Goal: Information Seeking & Learning: Learn about a topic

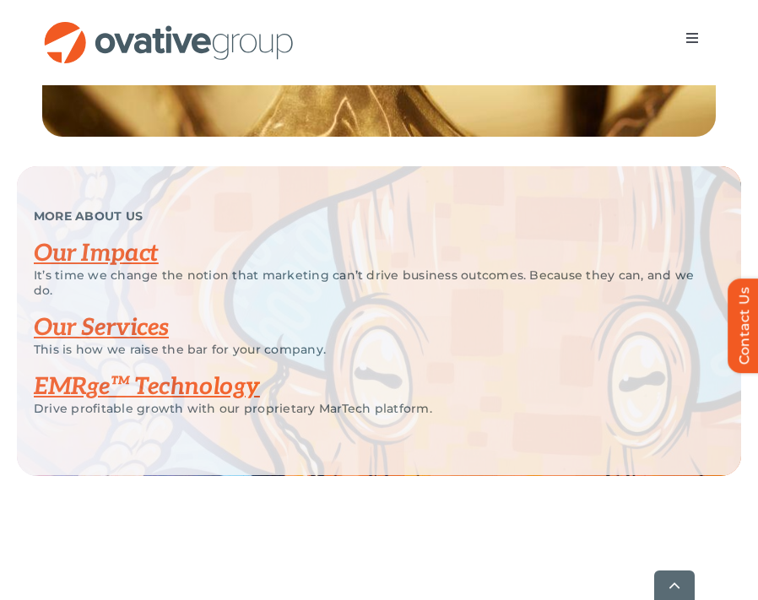
scroll to position [3452, 0]
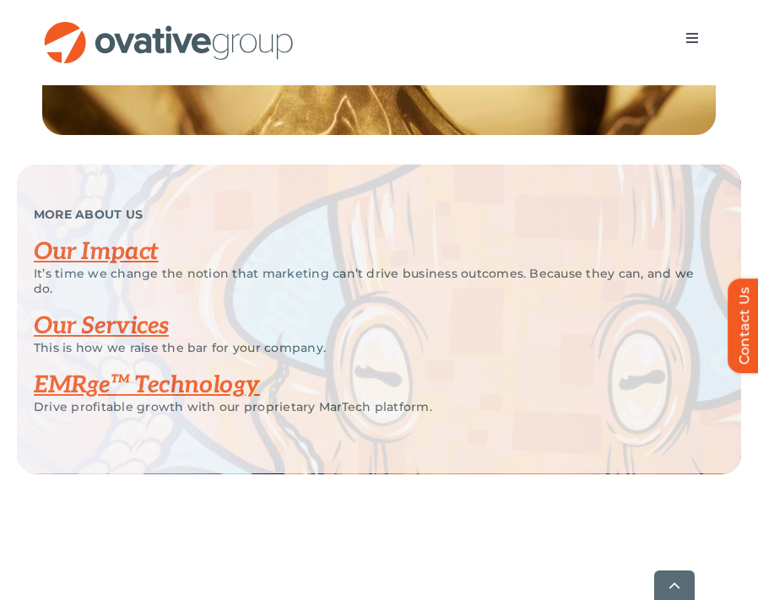
click at [156, 340] on link "Our Services" at bounding box center [101, 326] width 135 height 28
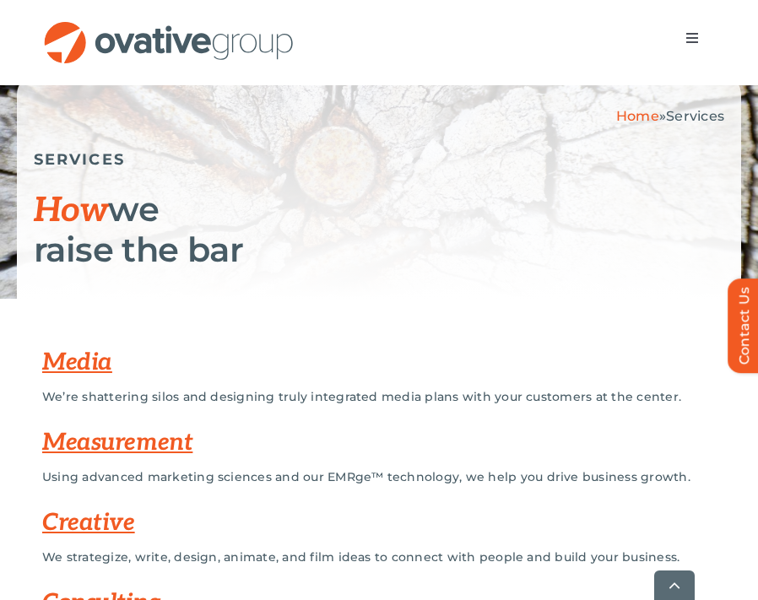
scroll to position [242, 0]
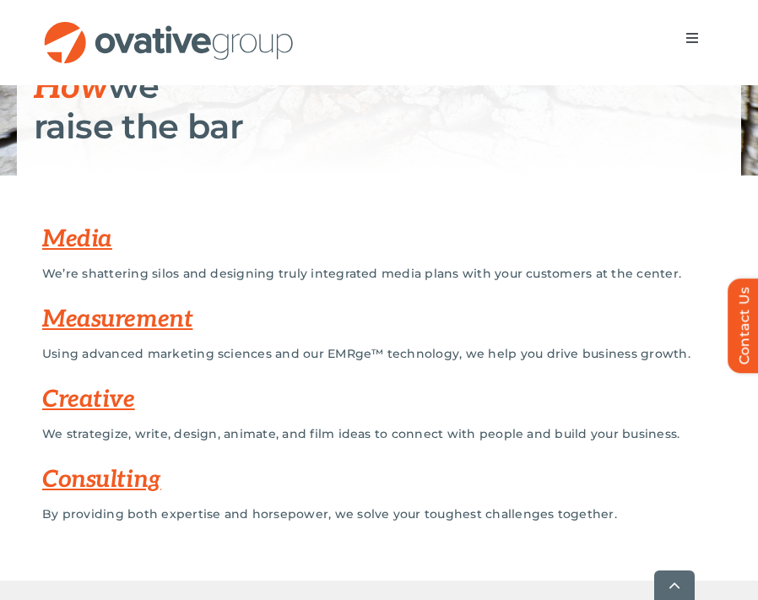
click at [79, 237] on link "Media" at bounding box center [77, 239] width 70 height 28
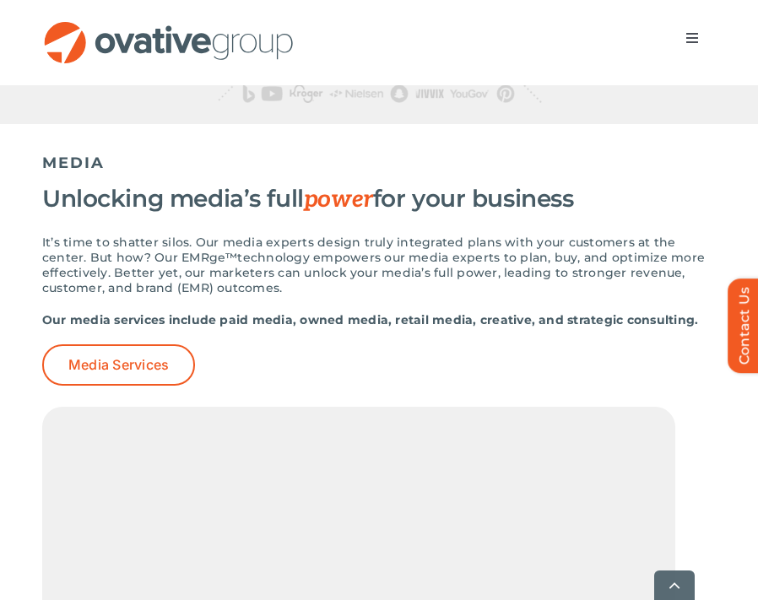
scroll to position [1314, 0]
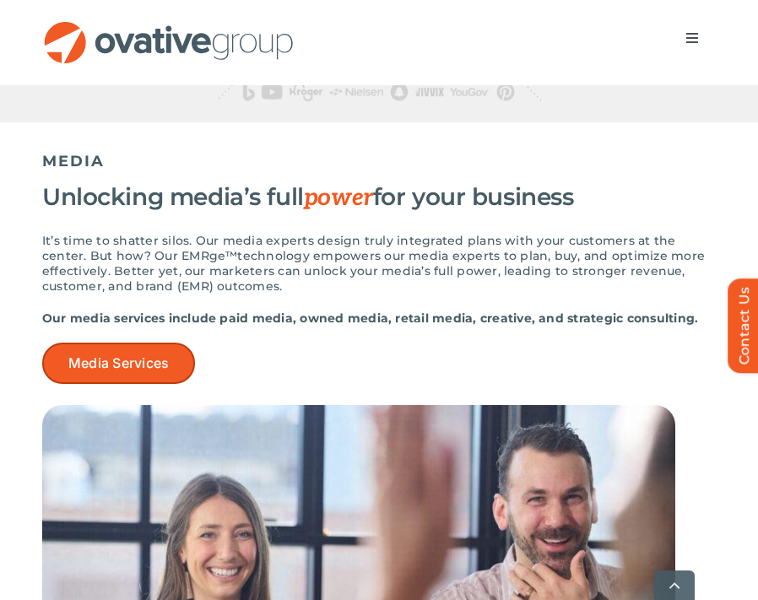
click at [171, 364] on link "Media Services" at bounding box center [118, 363] width 153 height 41
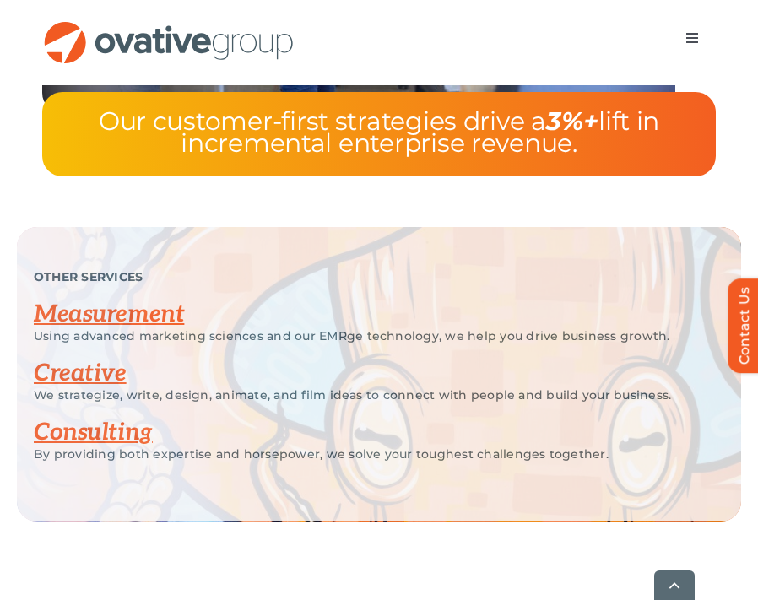
scroll to position [5472, 0]
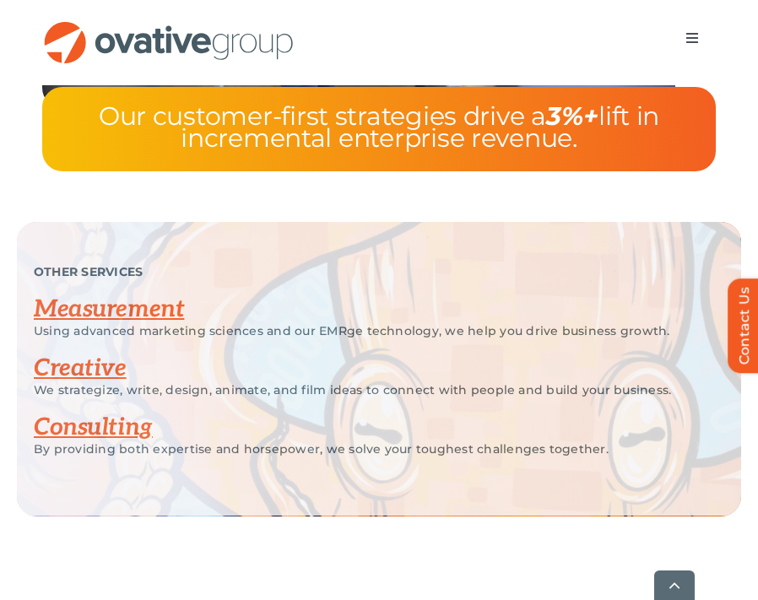
click at [90, 309] on link "Measurement" at bounding box center [109, 309] width 150 height 28
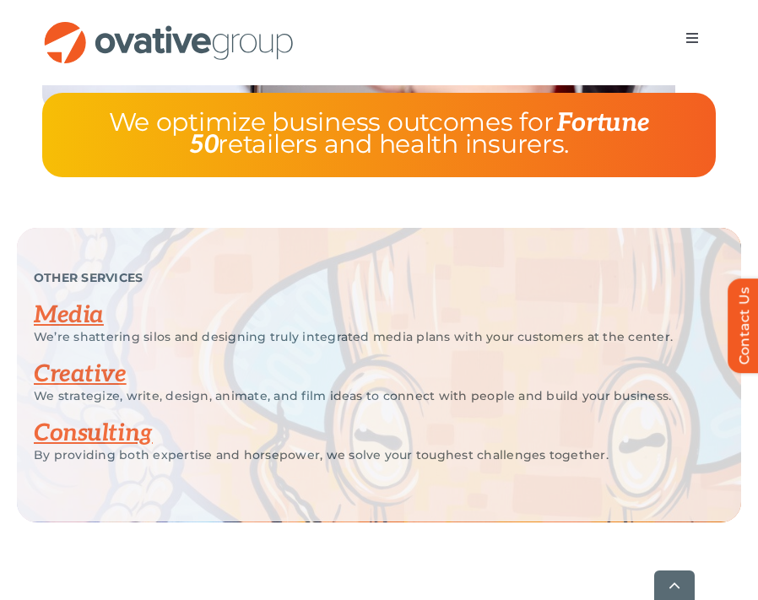
scroll to position [4894, 0]
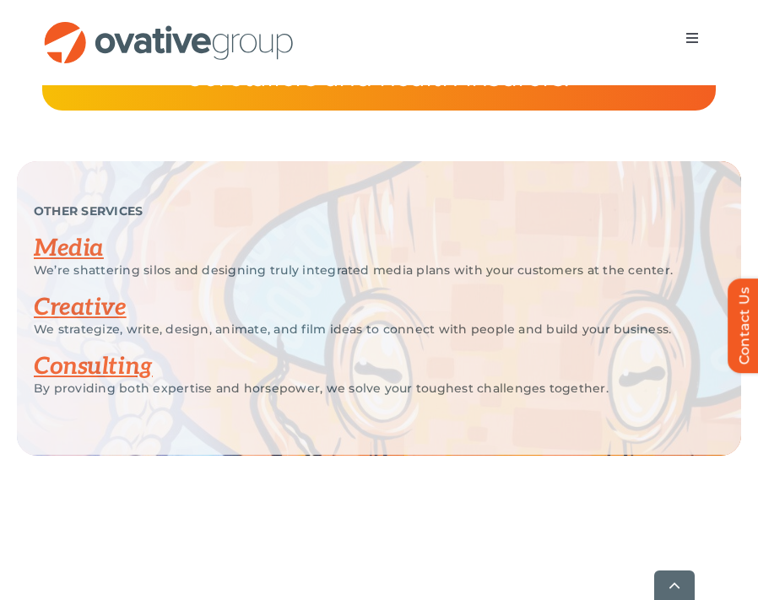
click at [87, 295] on link "Creative" at bounding box center [80, 308] width 93 height 28
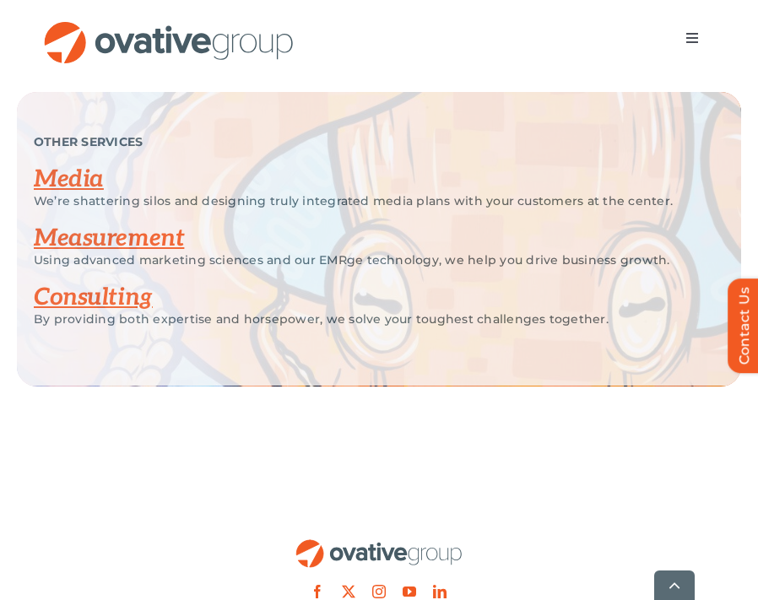
scroll to position [3143, 0]
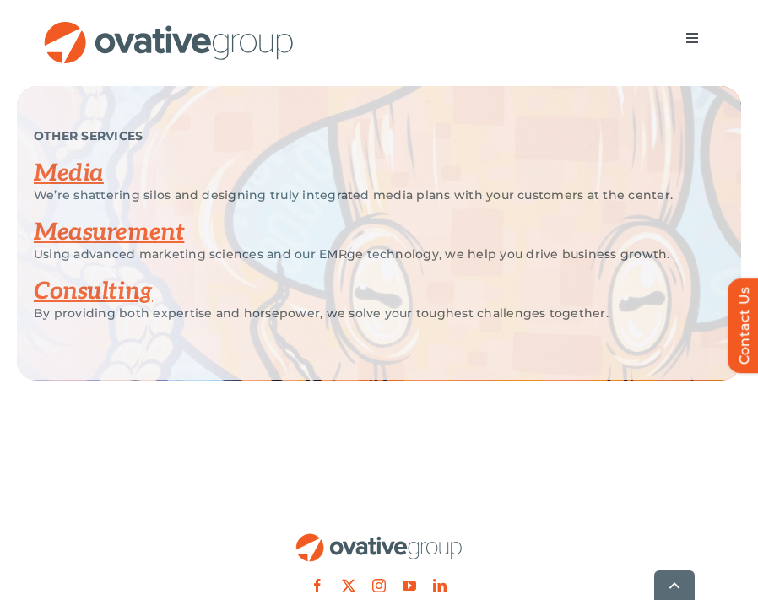
click at [115, 292] on link "Consulting" at bounding box center [93, 292] width 119 height 28
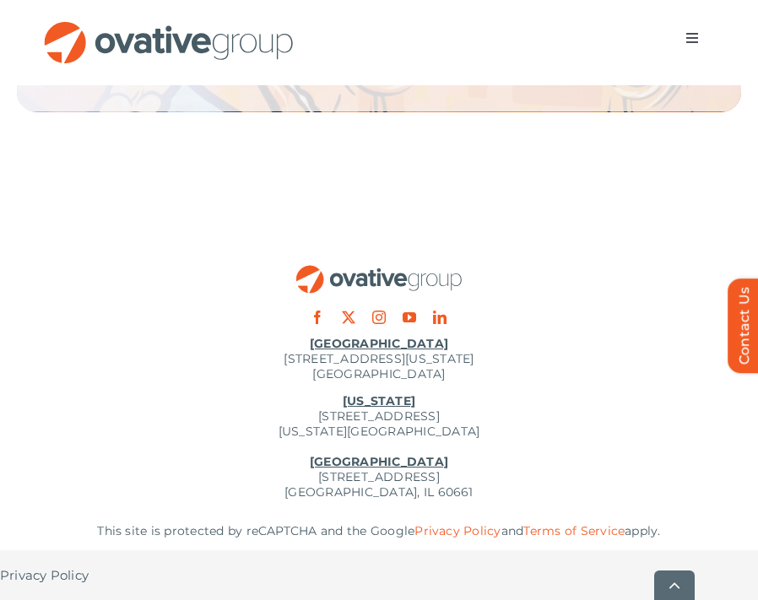
scroll to position [4649, 0]
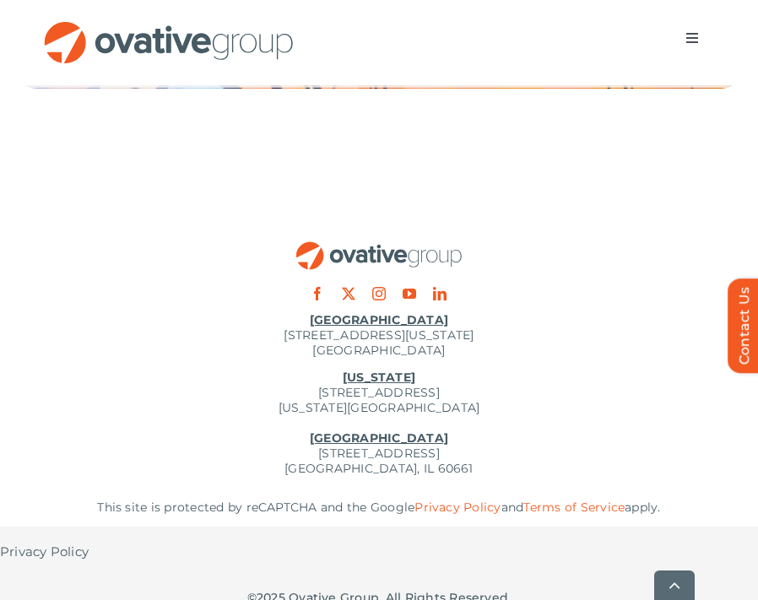
click at [686, 41] on span "Menu" at bounding box center [693, 38] width 14 height 14
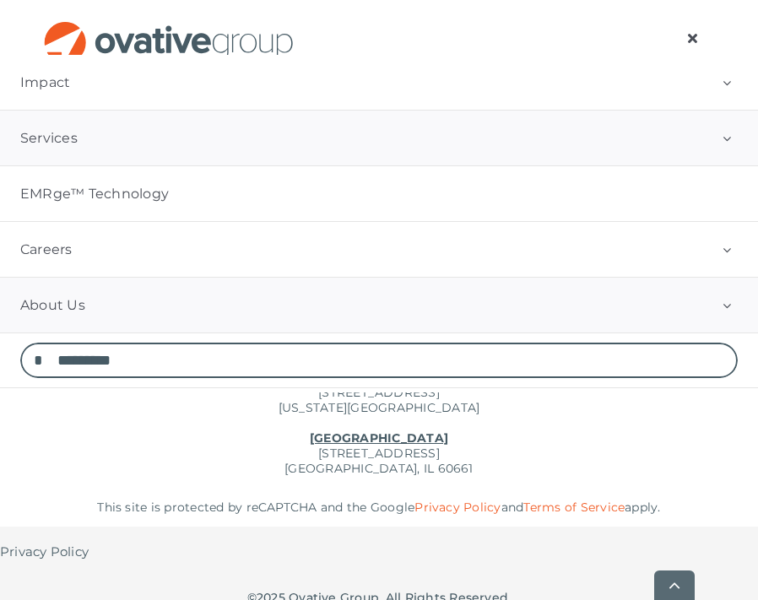
click at [342, 307] on link "About Us" at bounding box center [379, 305] width 758 height 55
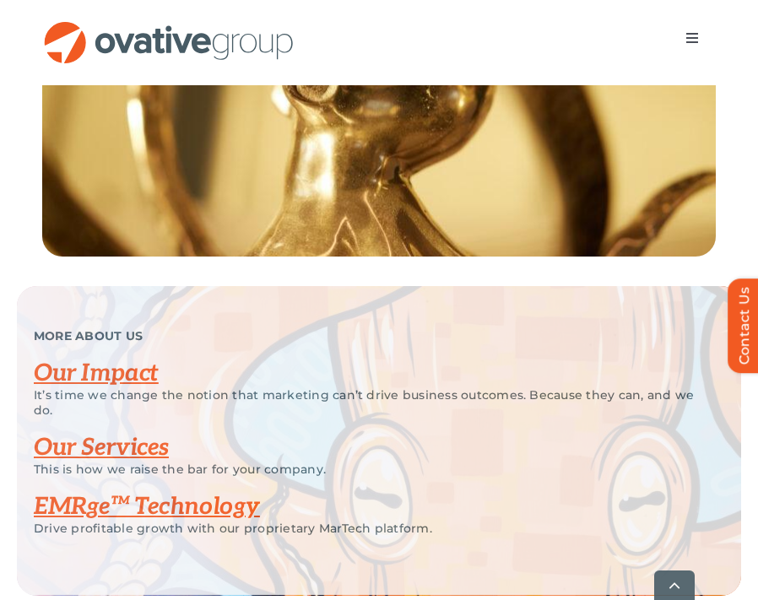
scroll to position [3451, 0]
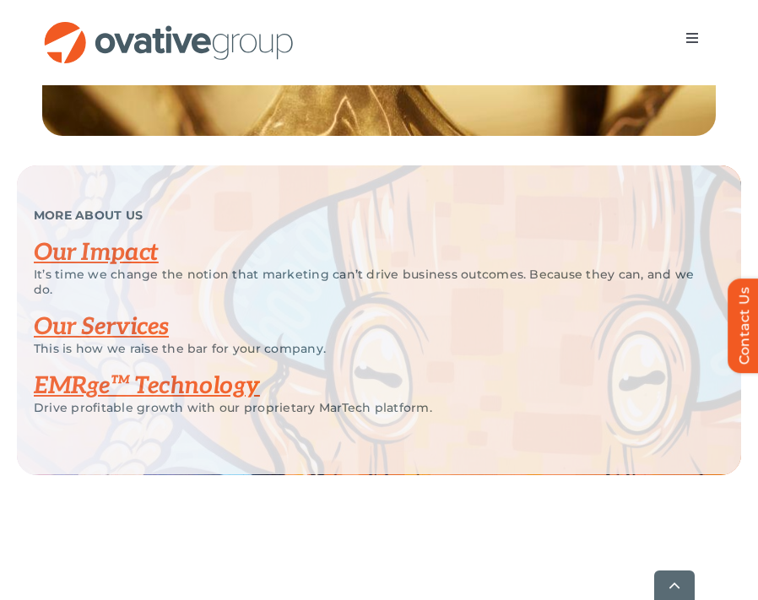
click at [167, 400] on link "EMRge™ Technology" at bounding box center [147, 386] width 226 height 28
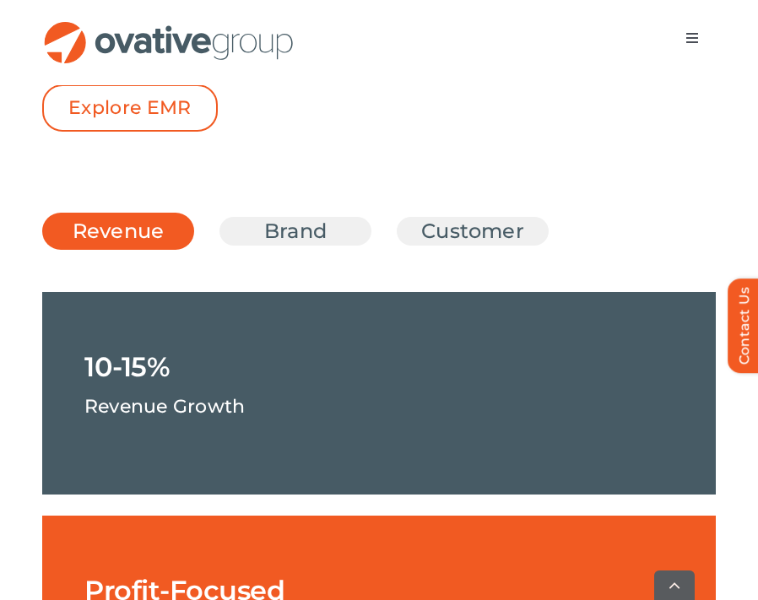
scroll to position [2446, 0]
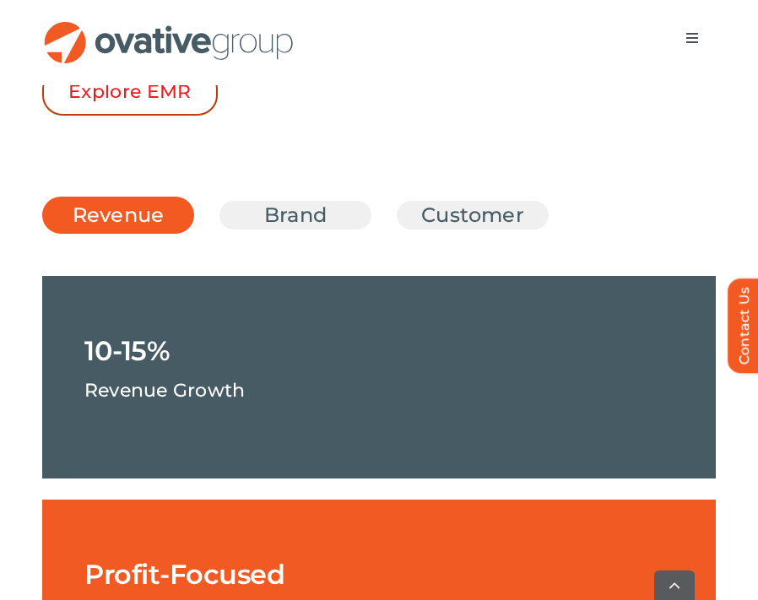
click at [123, 103] on span "Explore EMR" at bounding box center [129, 92] width 123 height 22
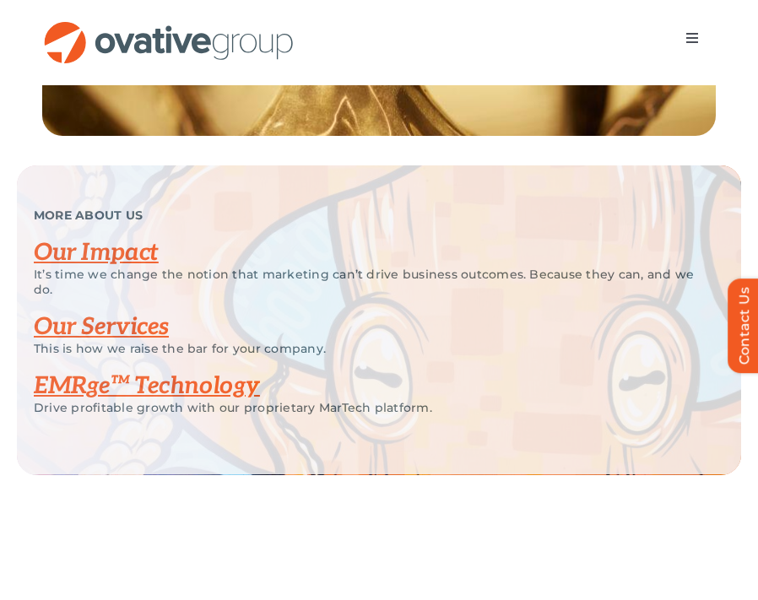
click at [113, 341] on link "Our Services" at bounding box center [101, 327] width 135 height 28
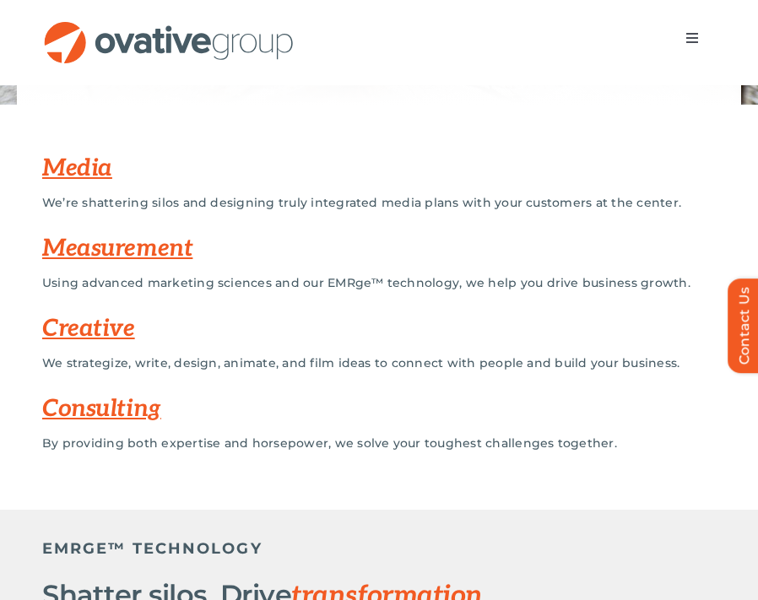
scroll to position [298, 0]
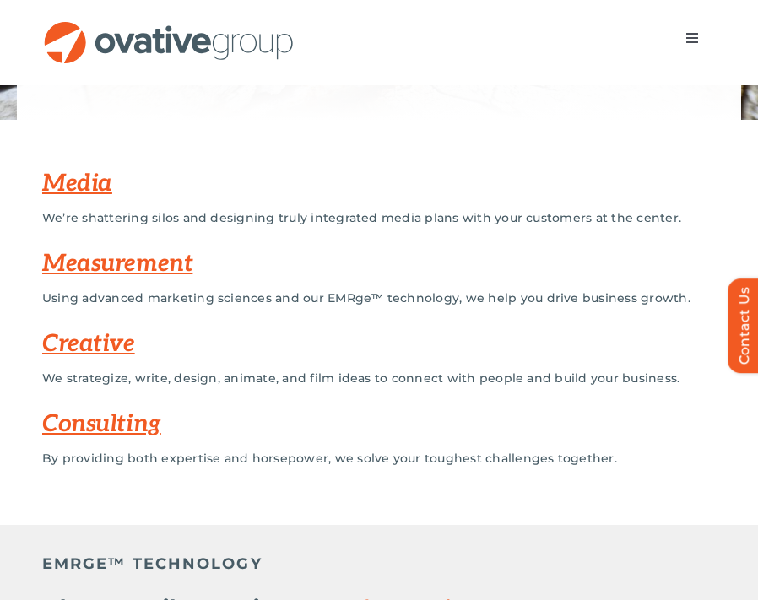
click at [66, 186] on link "Media" at bounding box center [77, 184] width 70 height 28
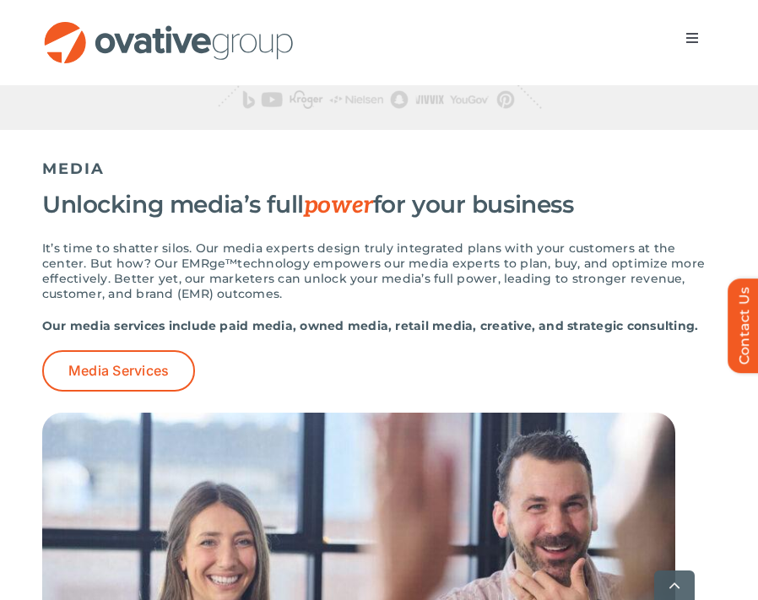
scroll to position [1314, 0]
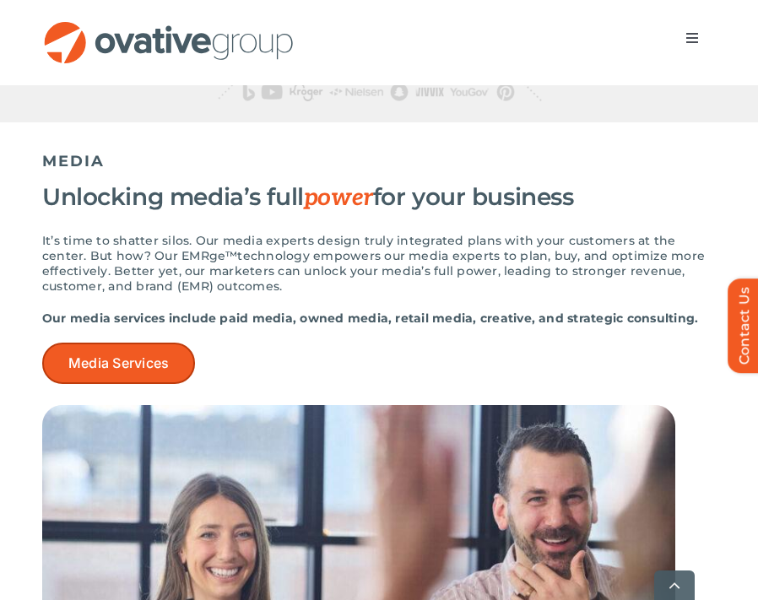
click at [172, 355] on link "Media Services" at bounding box center [118, 363] width 153 height 41
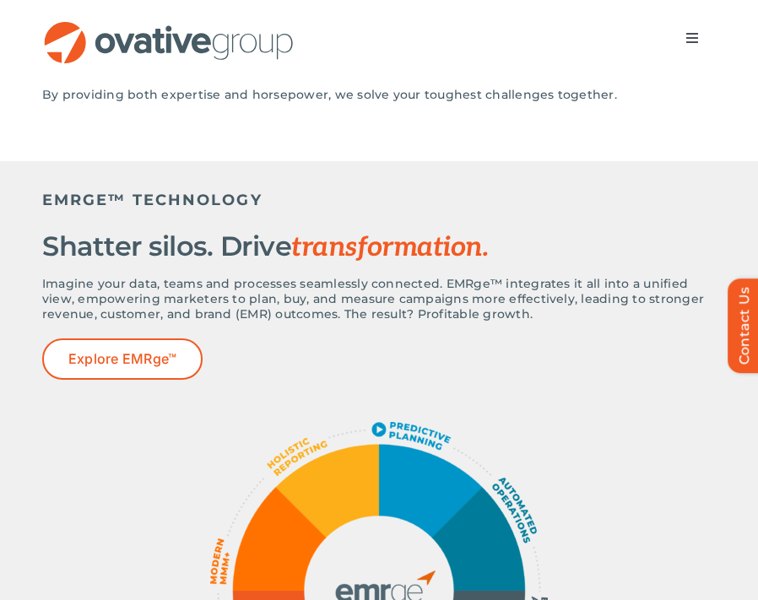
scroll to position [322, 0]
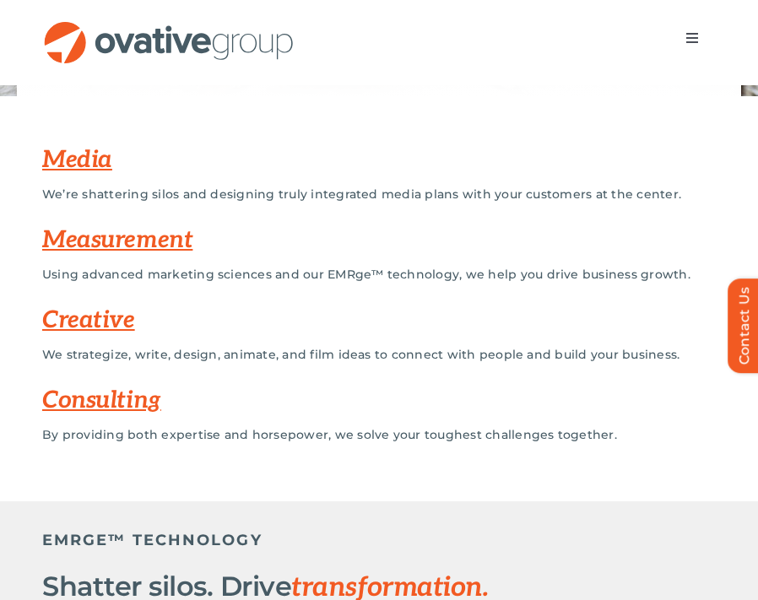
click at [121, 312] on link "Creative" at bounding box center [88, 320] width 93 height 28
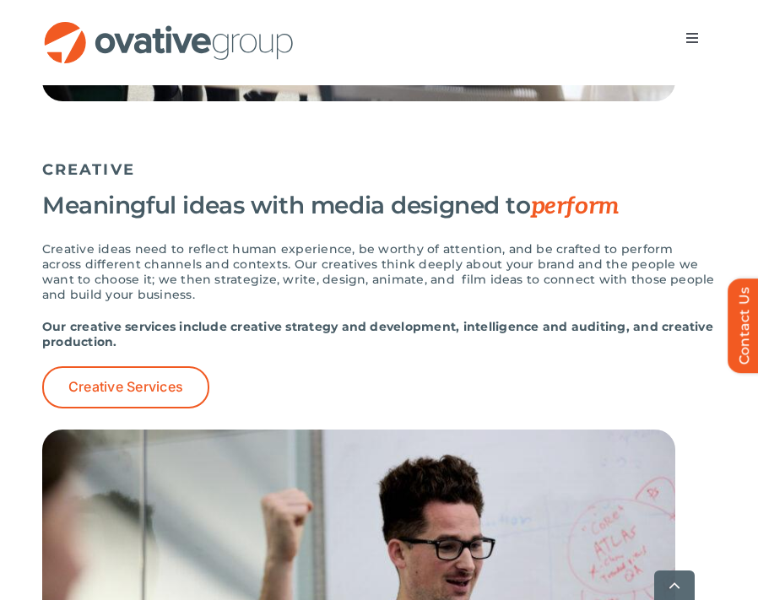
scroll to position [2790, 0]
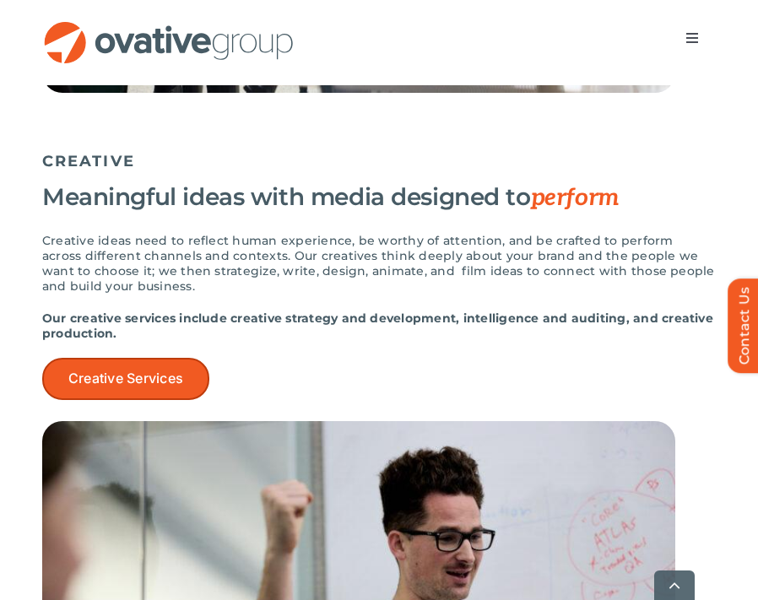
click at [140, 377] on span "Creative Services" at bounding box center [125, 379] width 115 height 16
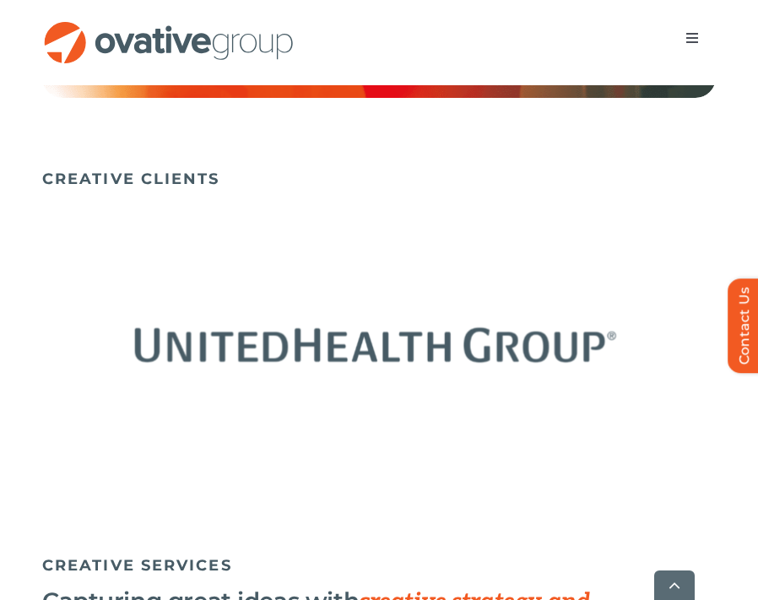
scroll to position [1125, 0]
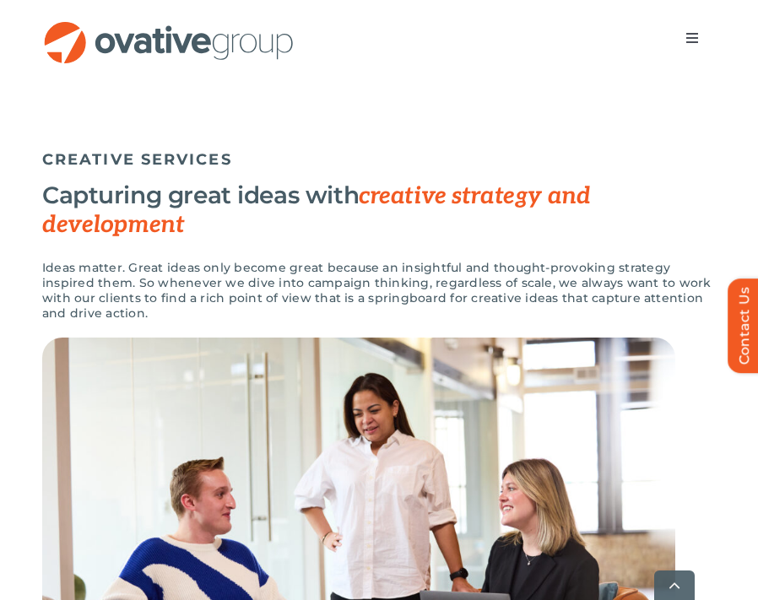
click at [170, 38] on img "OG_Full_horizontal_RGB" at bounding box center [168, 42] width 253 height 43
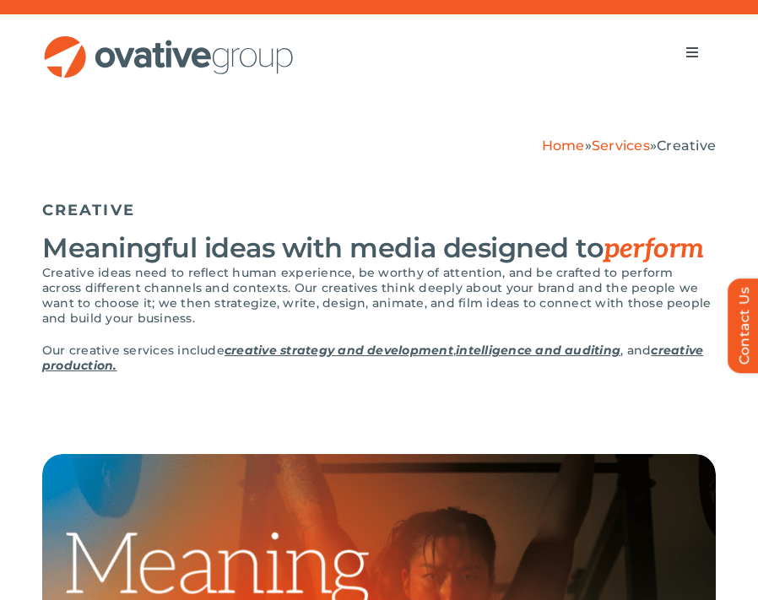
scroll to position [0, 0]
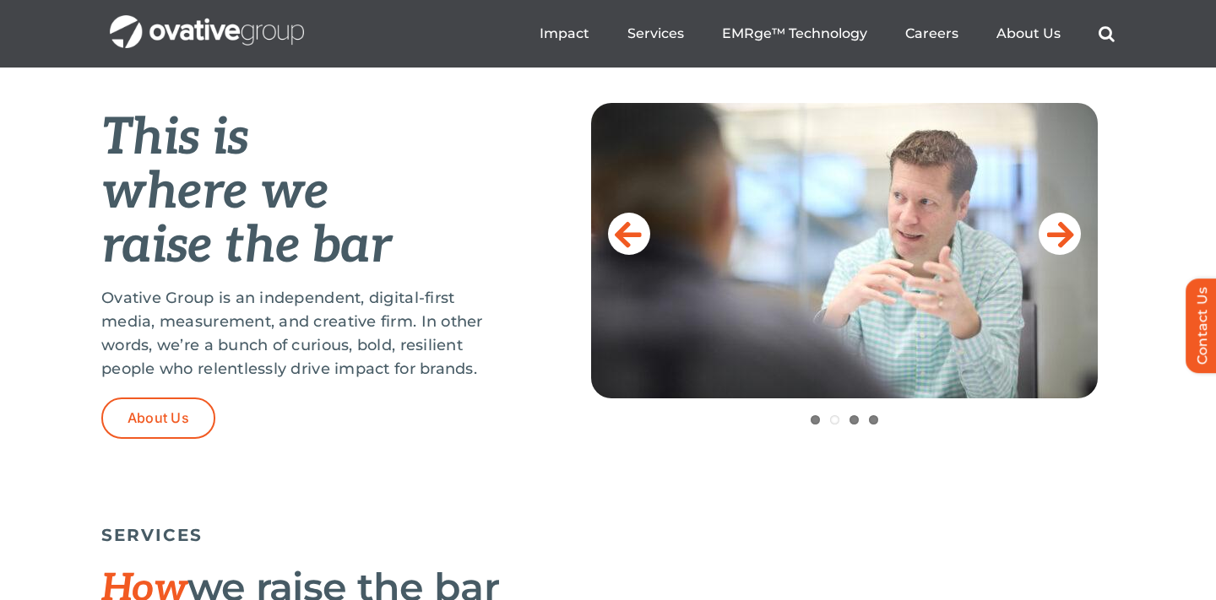
scroll to position [622, 0]
